Goal: Transaction & Acquisition: Register for event/course

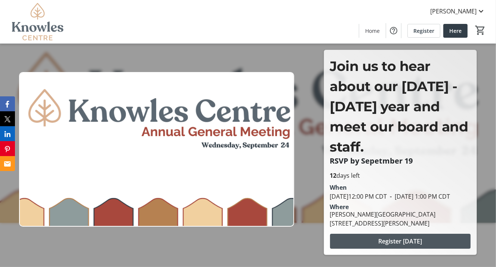
click at [409, 239] on span at bounding box center [400, 242] width 141 height 18
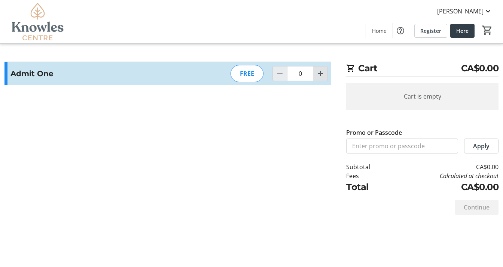
click at [315, 74] on span "Increment by one" at bounding box center [320, 74] width 14 height 14
type input "1"
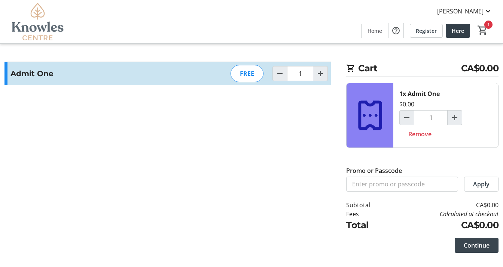
click at [469, 245] on span "Continue" at bounding box center [476, 245] width 26 height 9
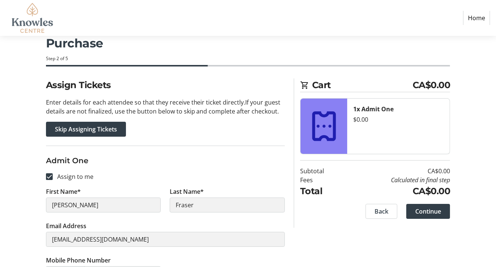
scroll to position [39, 0]
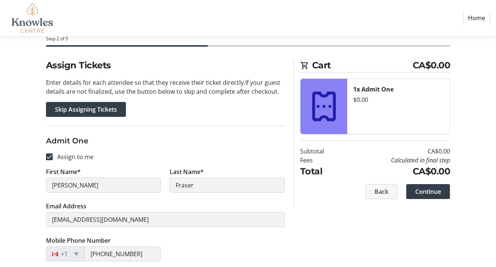
click at [390, 192] on span at bounding box center [381, 192] width 31 height 18
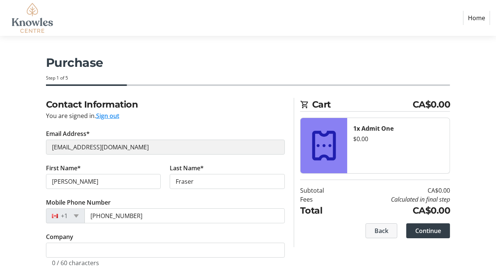
click at [374, 228] on span at bounding box center [381, 231] width 31 height 18
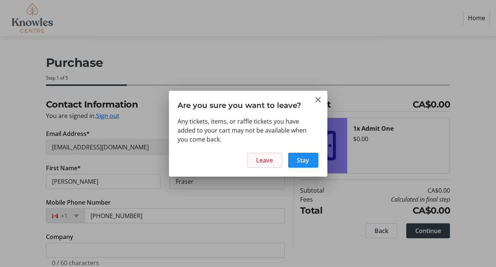
click at [257, 164] on span "Leave" at bounding box center [265, 160] width 17 height 9
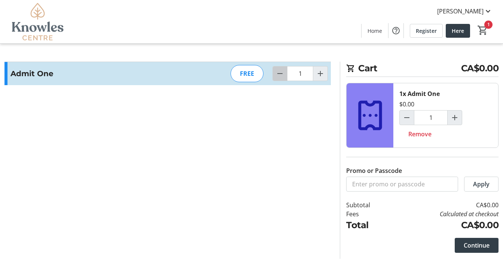
click at [280, 68] on span "Decrement by one" at bounding box center [280, 74] width 14 height 14
type input "0"
click at [256, 74] on div "FREE" at bounding box center [246, 73] width 33 height 17
